Goal: Check status: Check status

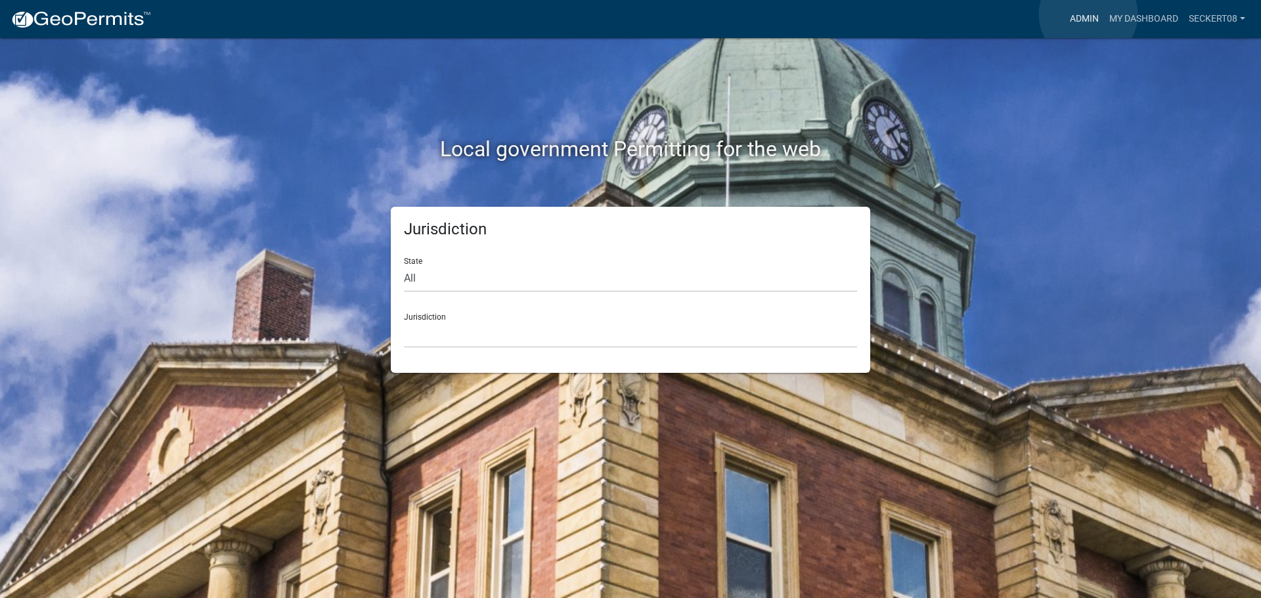
click at [1088, 14] on link "Admin" at bounding box center [1084, 19] width 39 height 25
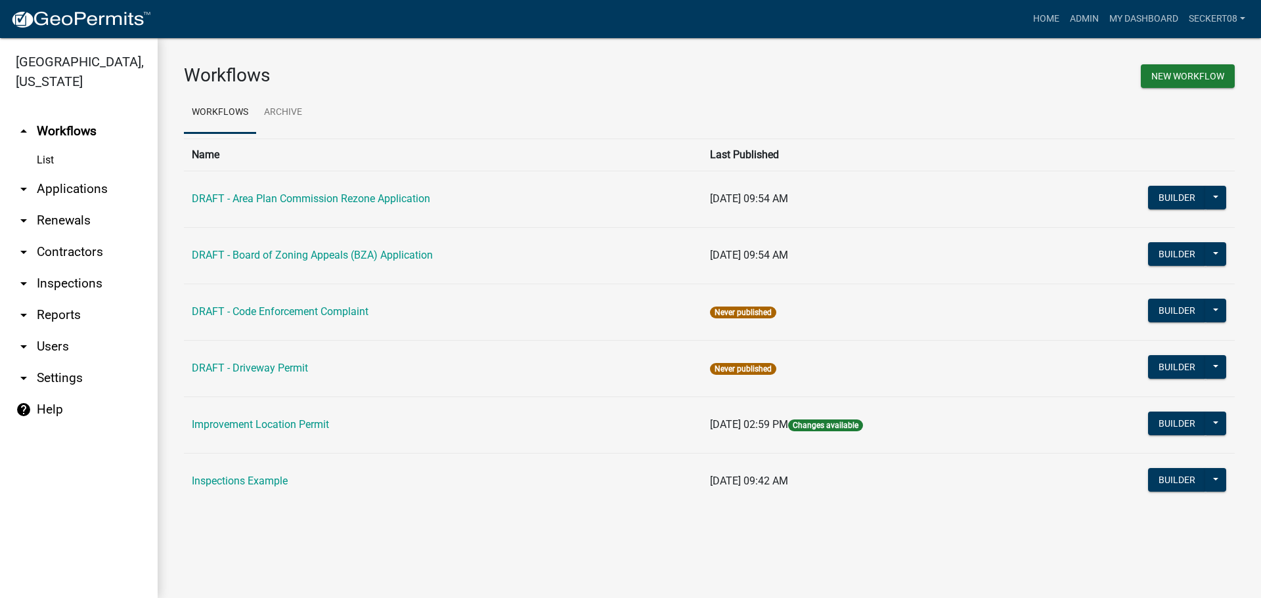
click at [82, 190] on link "arrow_drop_down Applications" at bounding box center [79, 189] width 158 height 32
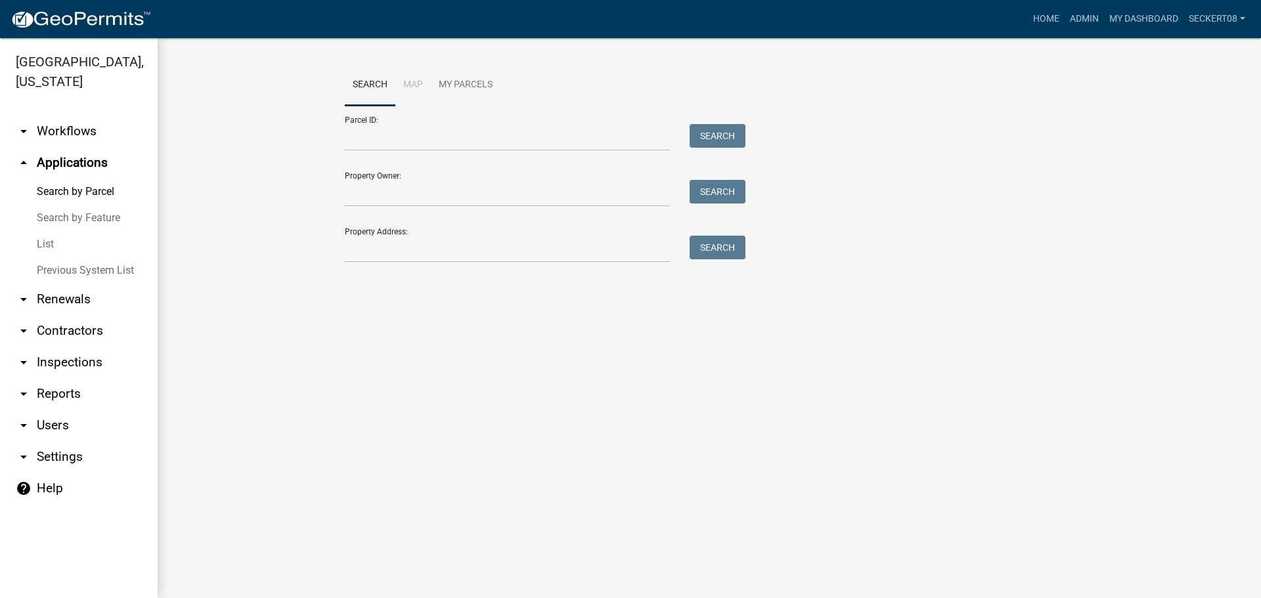
click at [56, 249] on link "List" at bounding box center [79, 244] width 158 height 26
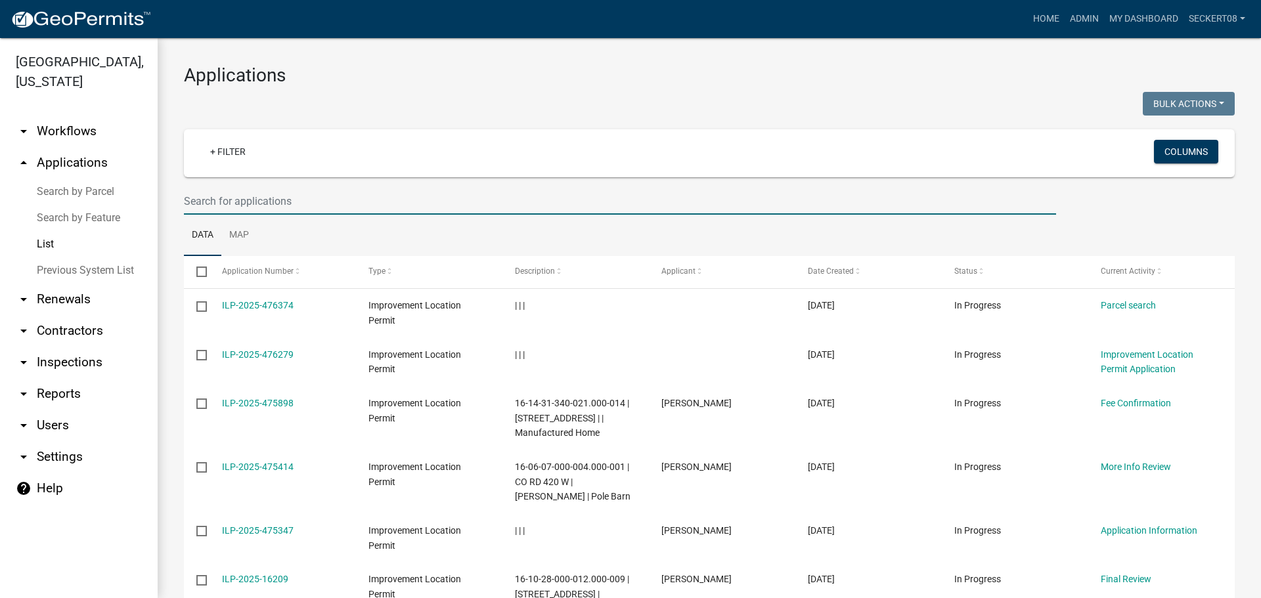
click at [265, 199] on input "text" at bounding box center [620, 201] width 872 height 27
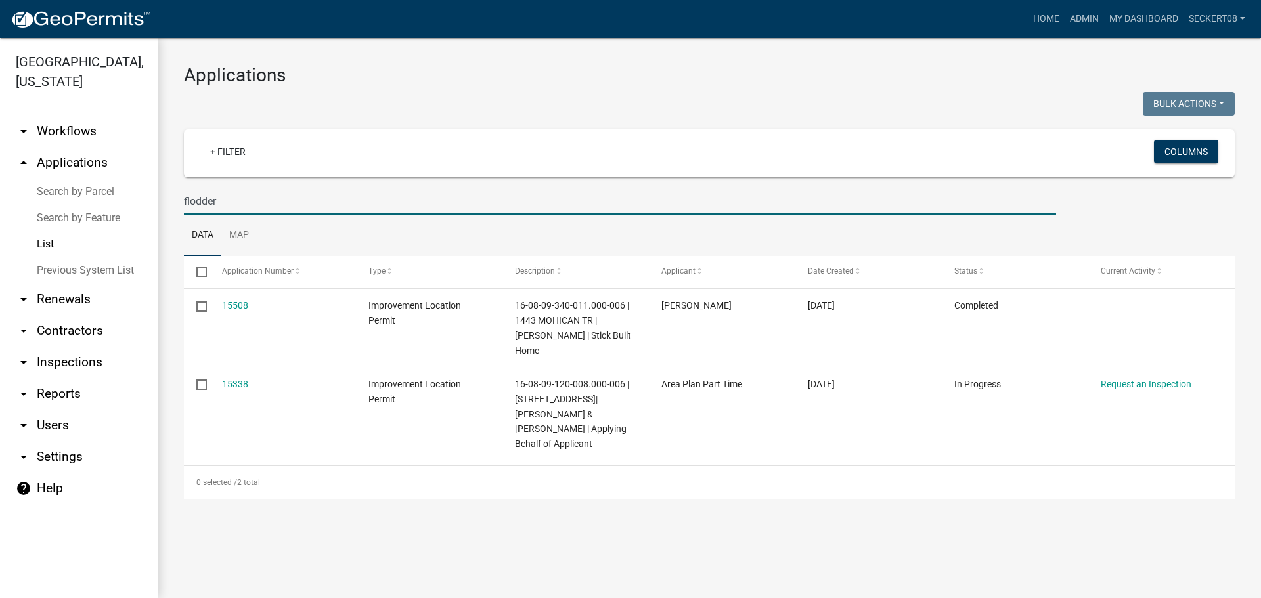
drag, startPoint x: 221, startPoint y: 201, endPoint x: 181, endPoint y: 208, distance: 40.7
click at [181, 208] on div "flodder" at bounding box center [620, 201] width 892 height 27
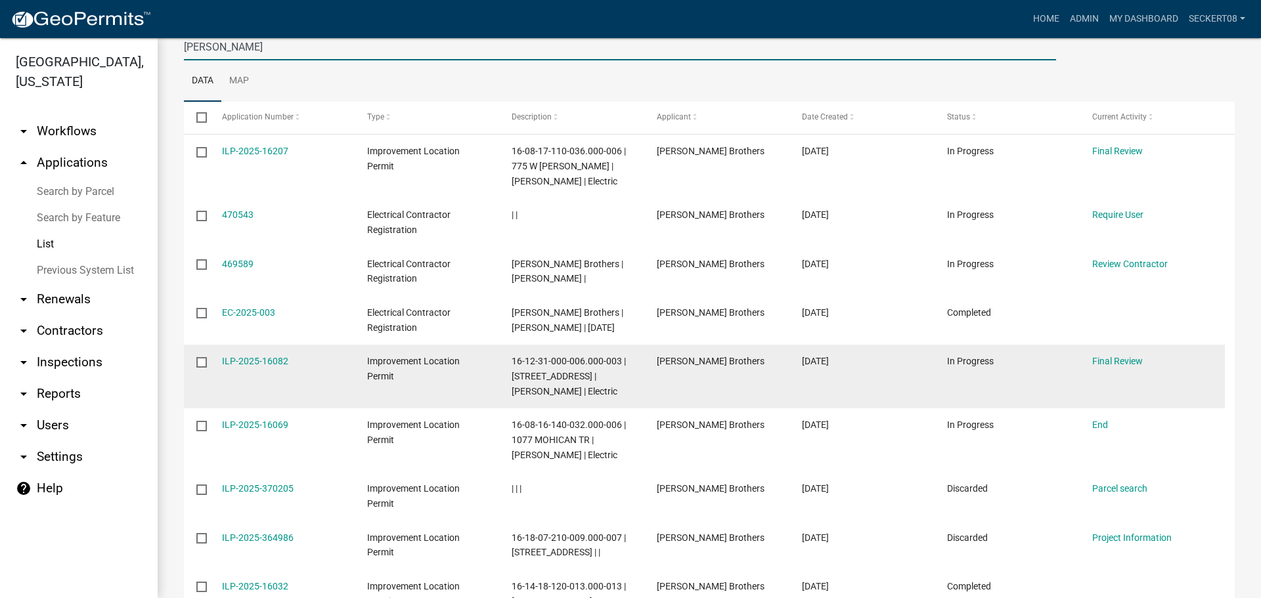
scroll to position [131, 0]
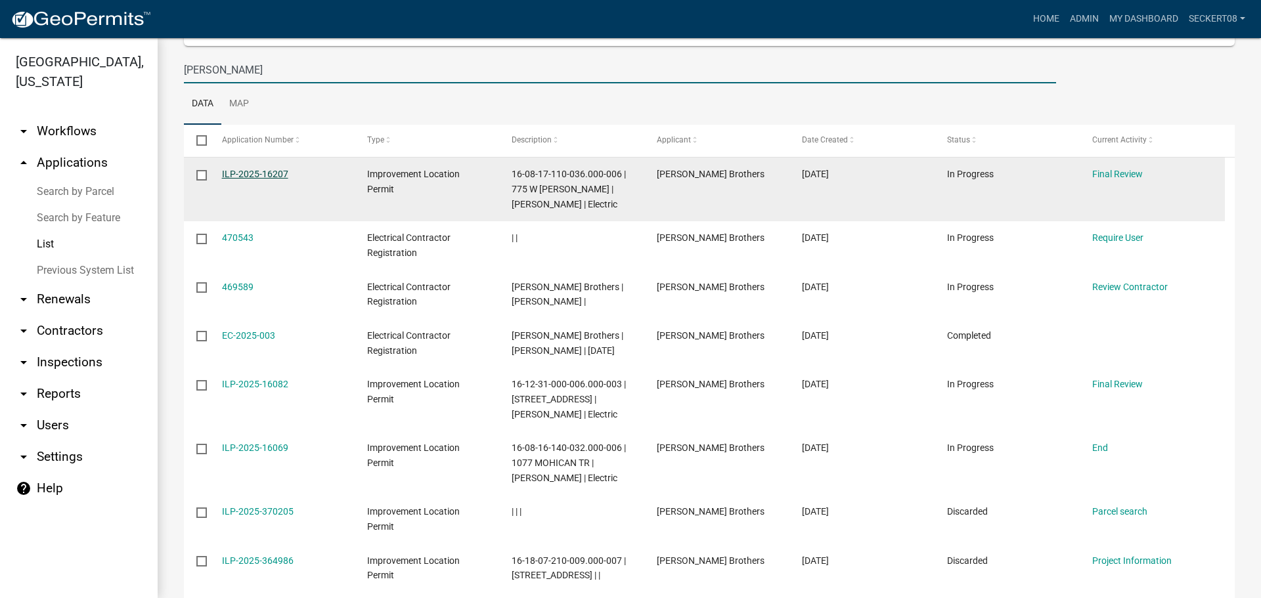
type input "[PERSON_NAME]"
click at [251, 177] on link "ILP-2025-16207" at bounding box center [255, 174] width 66 height 11
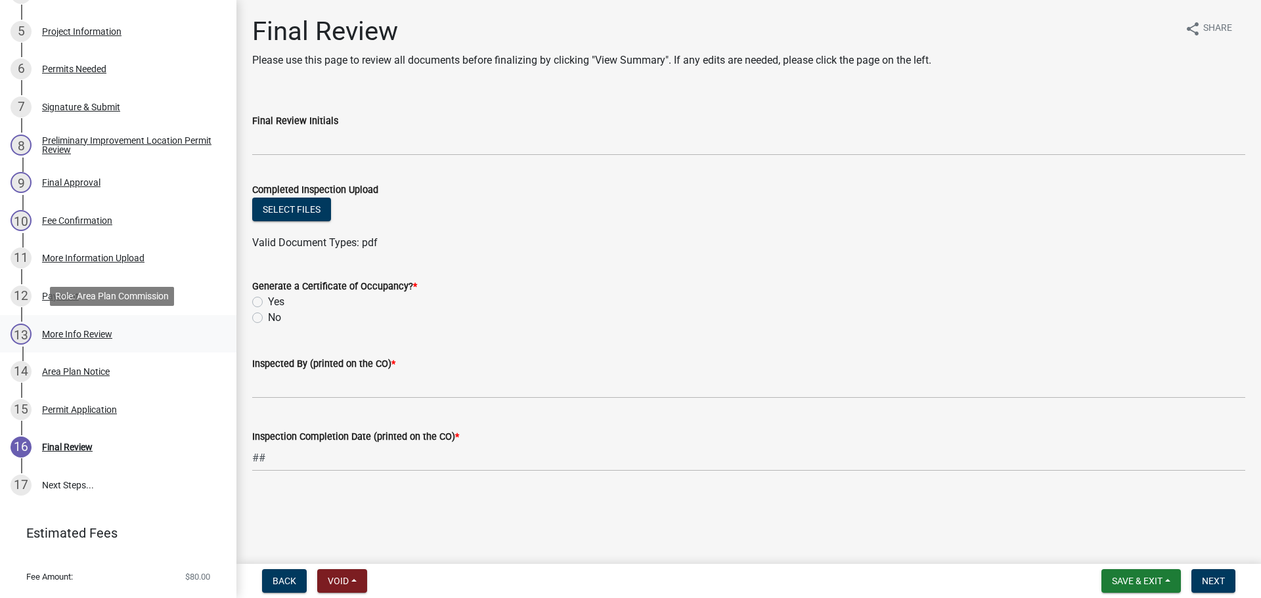
scroll to position [394, 0]
click at [96, 408] on div "Permit Application" at bounding box center [79, 408] width 75 height 9
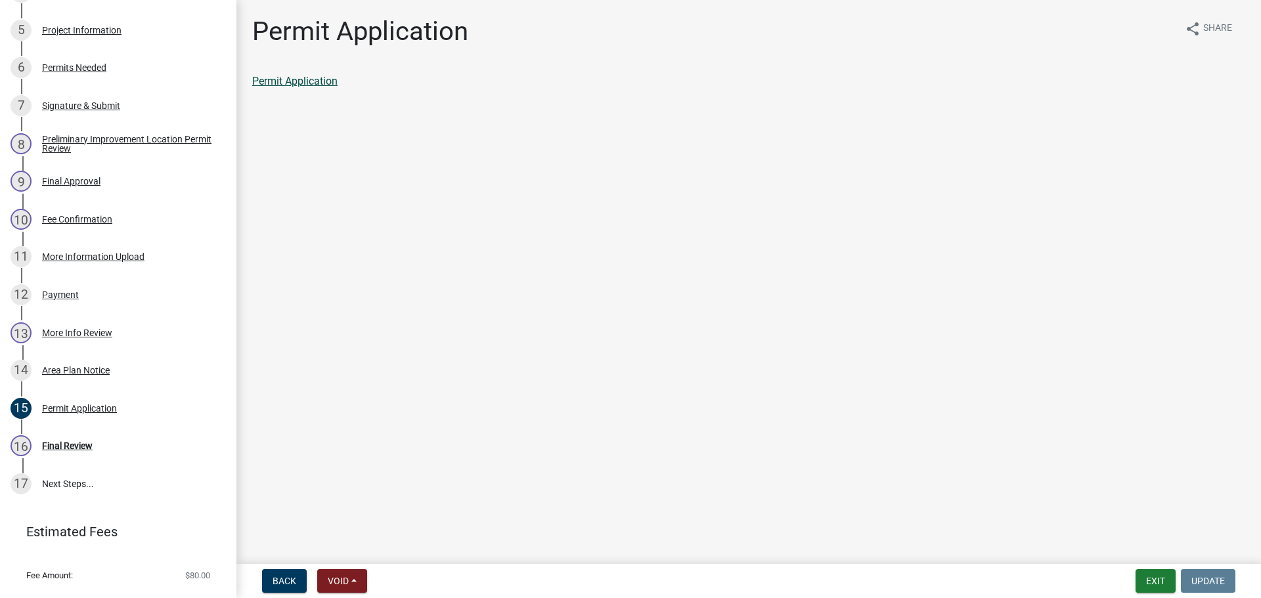
drag, startPoint x: 332, startPoint y: 68, endPoint x: 329, endPoint y: 78, distance: 10.2
click at [330, 74] on div "Permit Application share Share Permit Application" at bounding box center [748, 64] width 1013 height 96
click at [325, 85] on link "Permit Application" at bounding box center [294, 81] width 85 height 12
click at [273, 81] on link "Permit Application" at bounding box center [294, 81] width 85 height 12
